Goal: Transaction & Acquisition: Purchase product/service

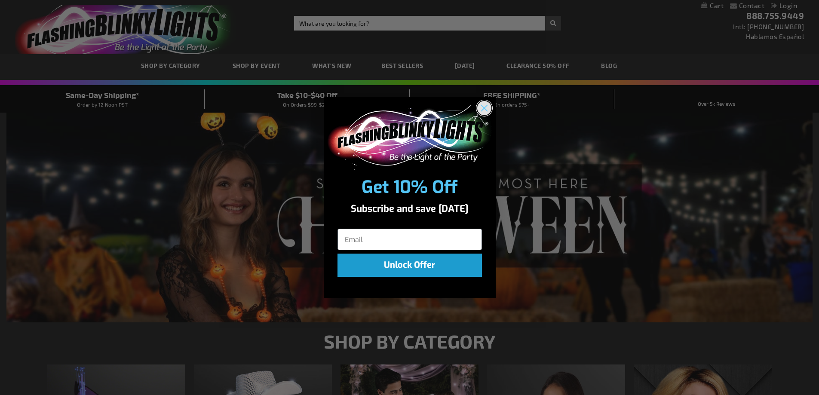
click at [483, 111] on circle "Close dialog" at bounding box center [484, 108] width 14 height 14
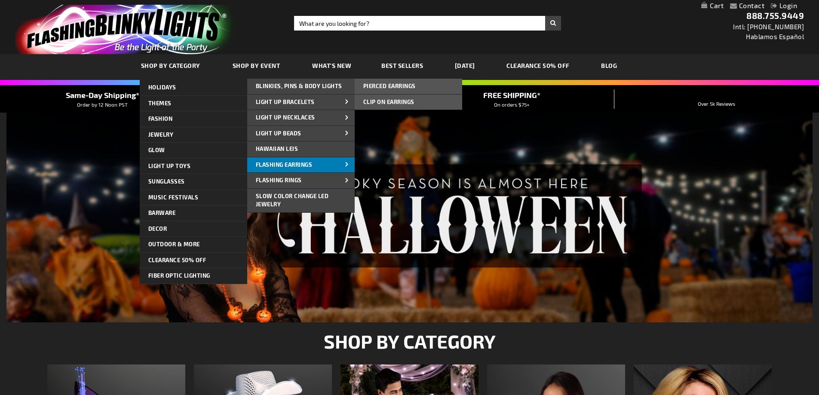
click at [301, 169] on link "Flashing Earrings" at bounding box center [300, 164] width 107 height 15
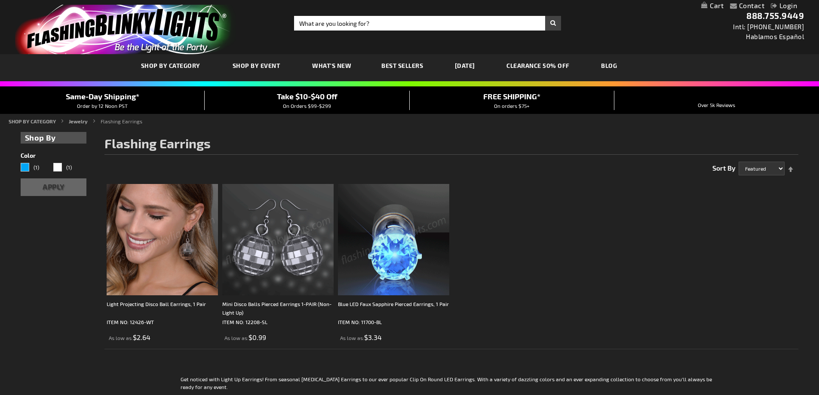
click at [166, 238] on img at bounding box center [162, 239] width 111 height 111
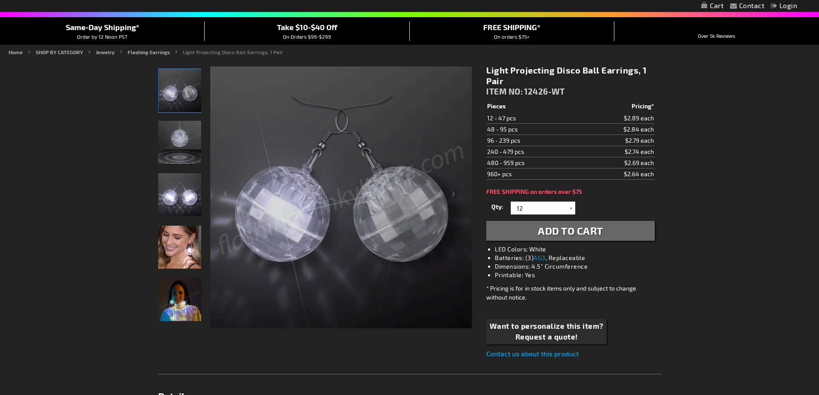
scroll to position [86, 0]
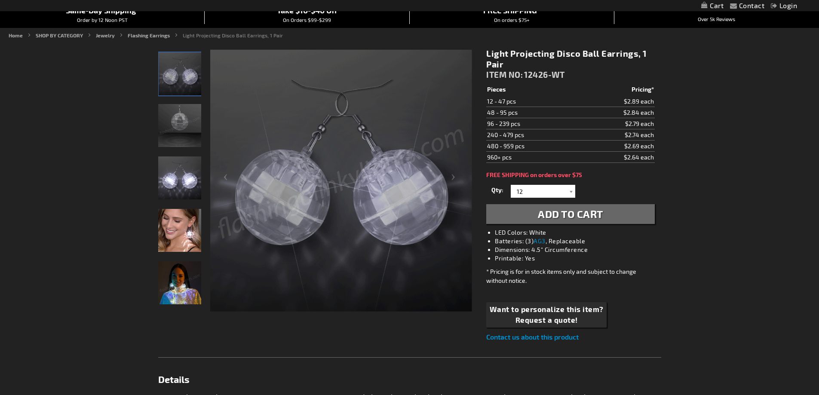
click at [186, 271] on img "Light Projecting Disco Ball Earrings, 1 Pair" at bounding box center [179, 282] width 43 height 43
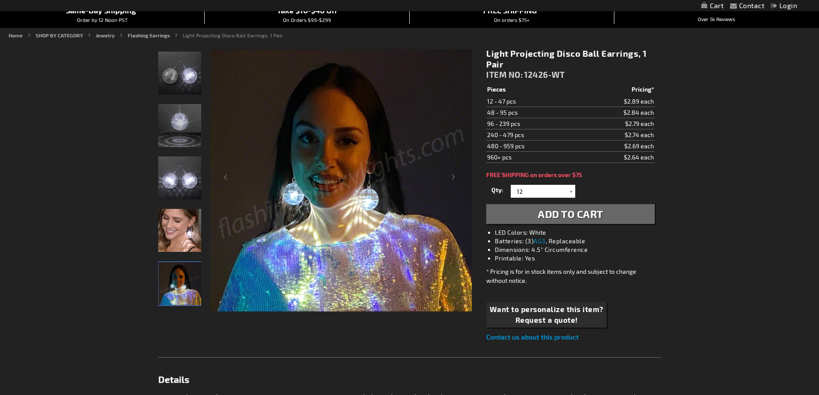
click at [174, 231] on img "Woman displaying Light Projecting Disco Ball LED Earrings" at bounding box center [179, 230] width 43 height 43
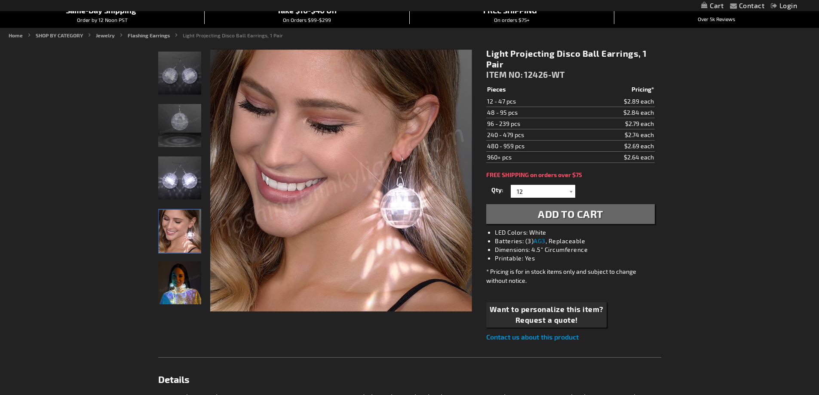
click at [168, 287] on img "Light Projecting Disco Ball Earrings, 1 Pair" at bounding box center [179, 282] width 43 height 43
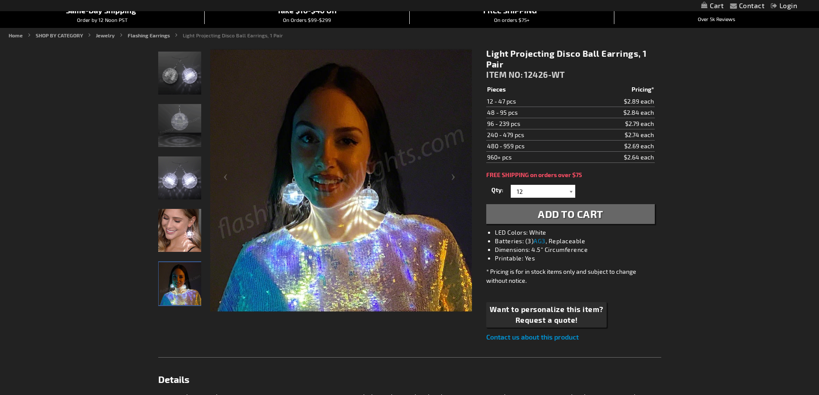
click at [569, 191] on div at bounding box center [570, 191] width 9 height 13
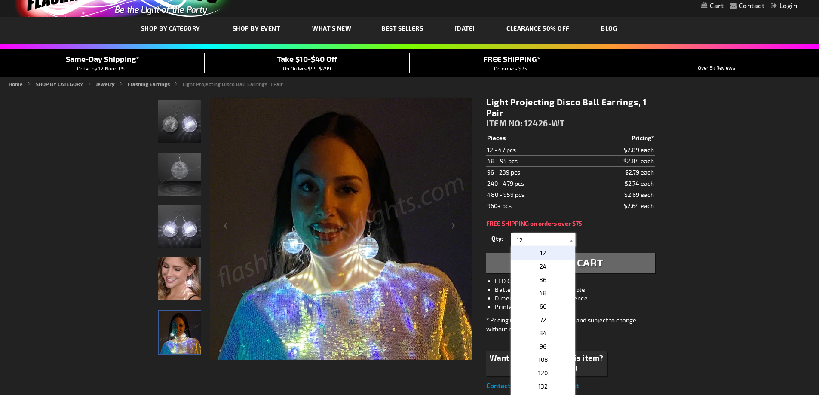
scroll to position [0, 0]
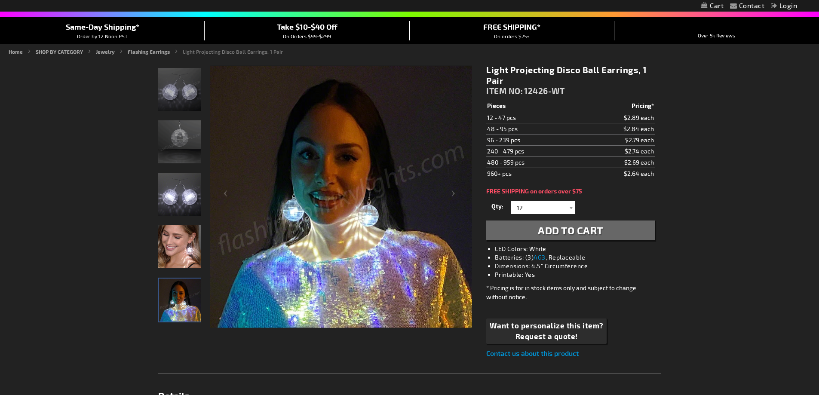
scroll to position [86, 0]
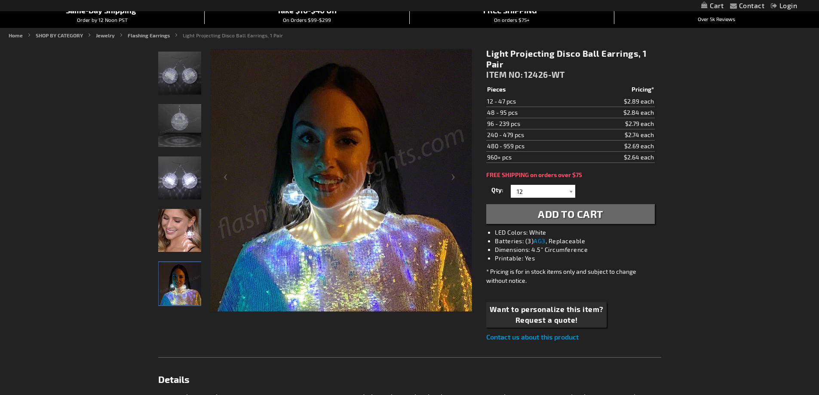
click at [550, 216] on span "Add to Cart" at bounding box center [570, 214] width 65 height 12
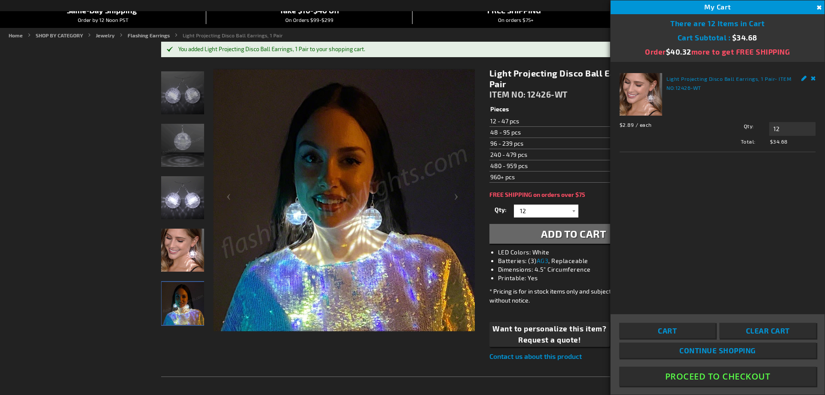
click at [816, 5] on button "Close" at bounding box center [817, 7] width 9 height 9
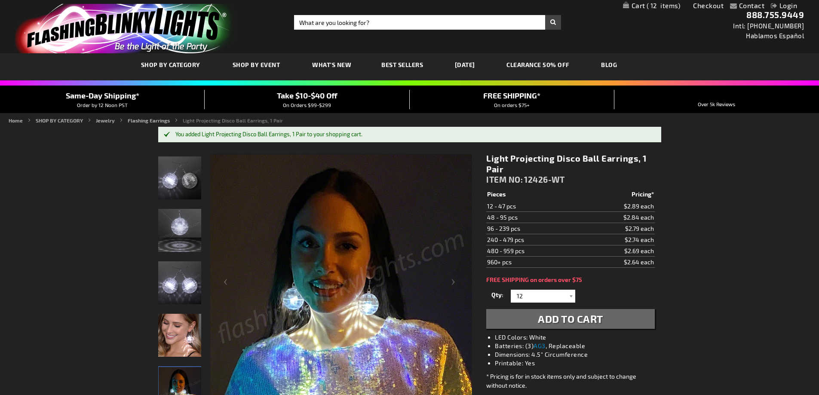
scroll to position [0, 0]
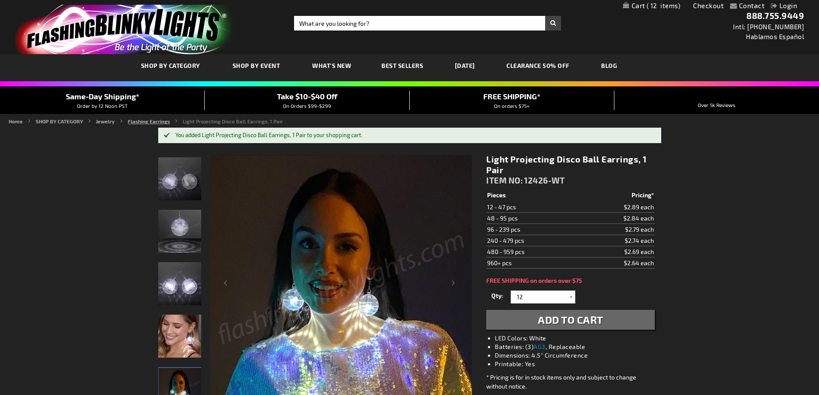
click at [148, 122] on link "Flashing Earrings" at bounding box center [149, 121] width 42 height 6
